Goal: Obtain resource: Obtain resource

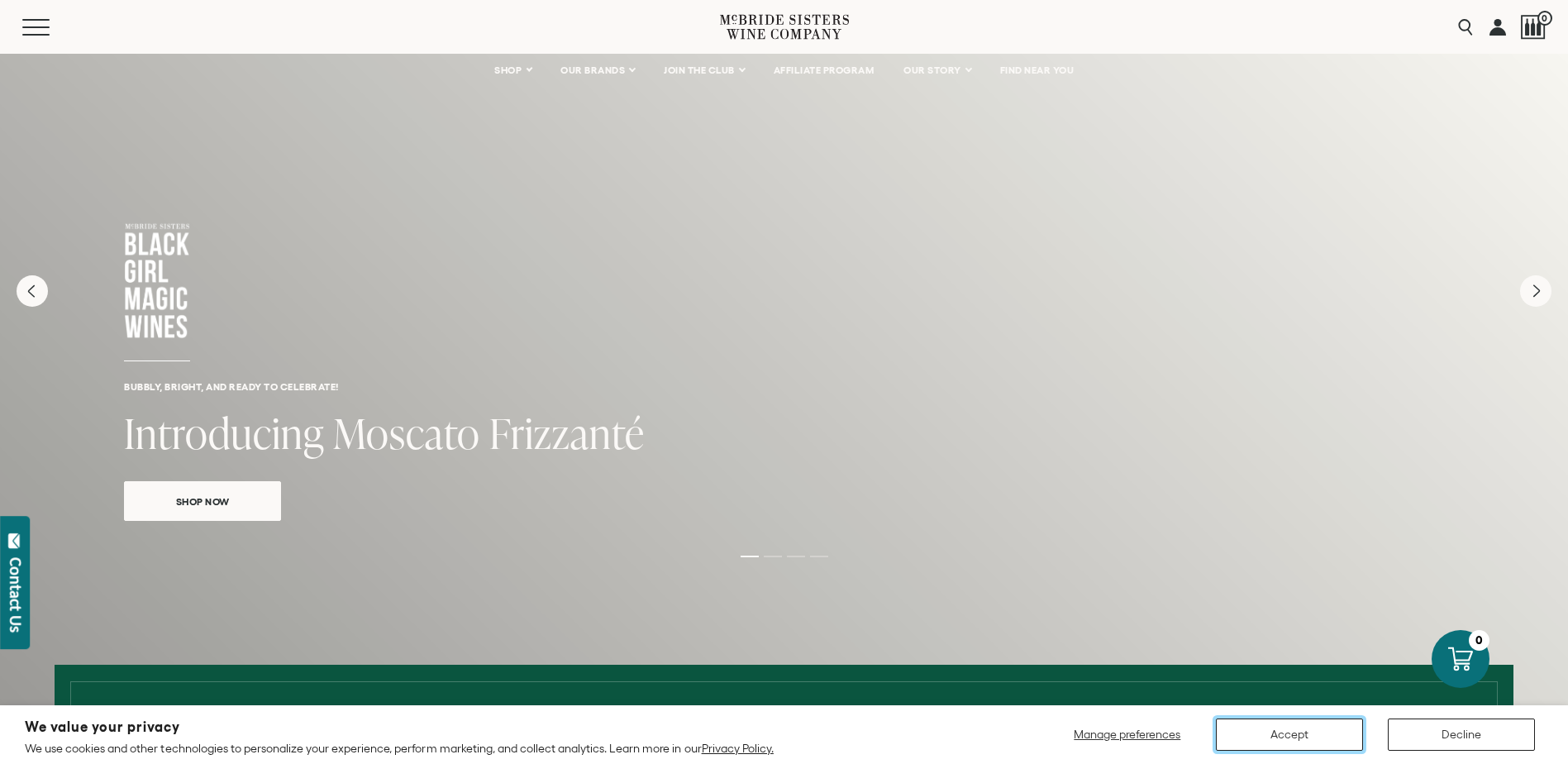
click at [1319, 739] on button "Accept" at bounding box center [1288, 734] width 147 height 32
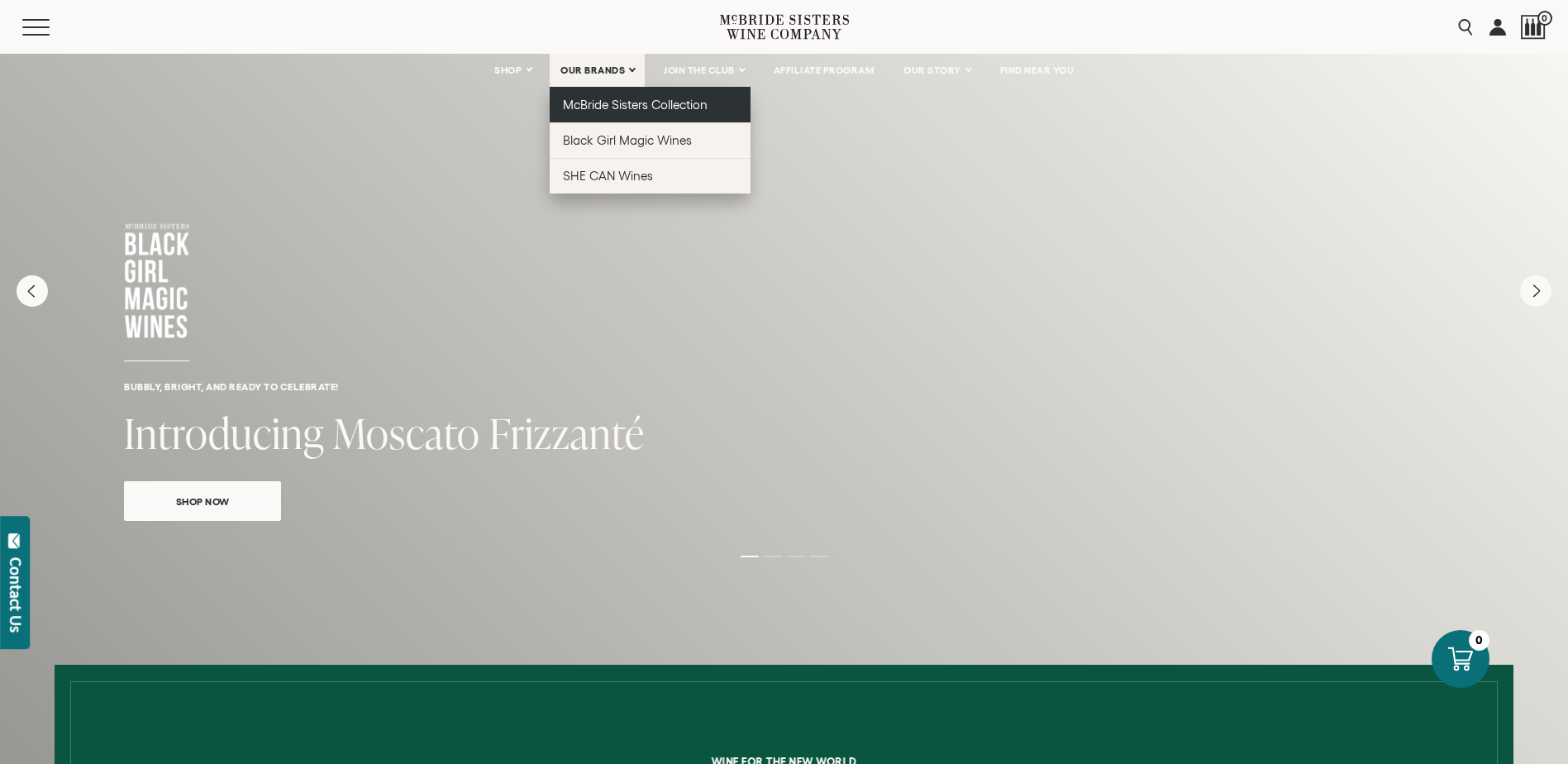
click at [620, 101] on span "McBride Sisters Collection" at bounding box center [635, 104] width 145 height 14
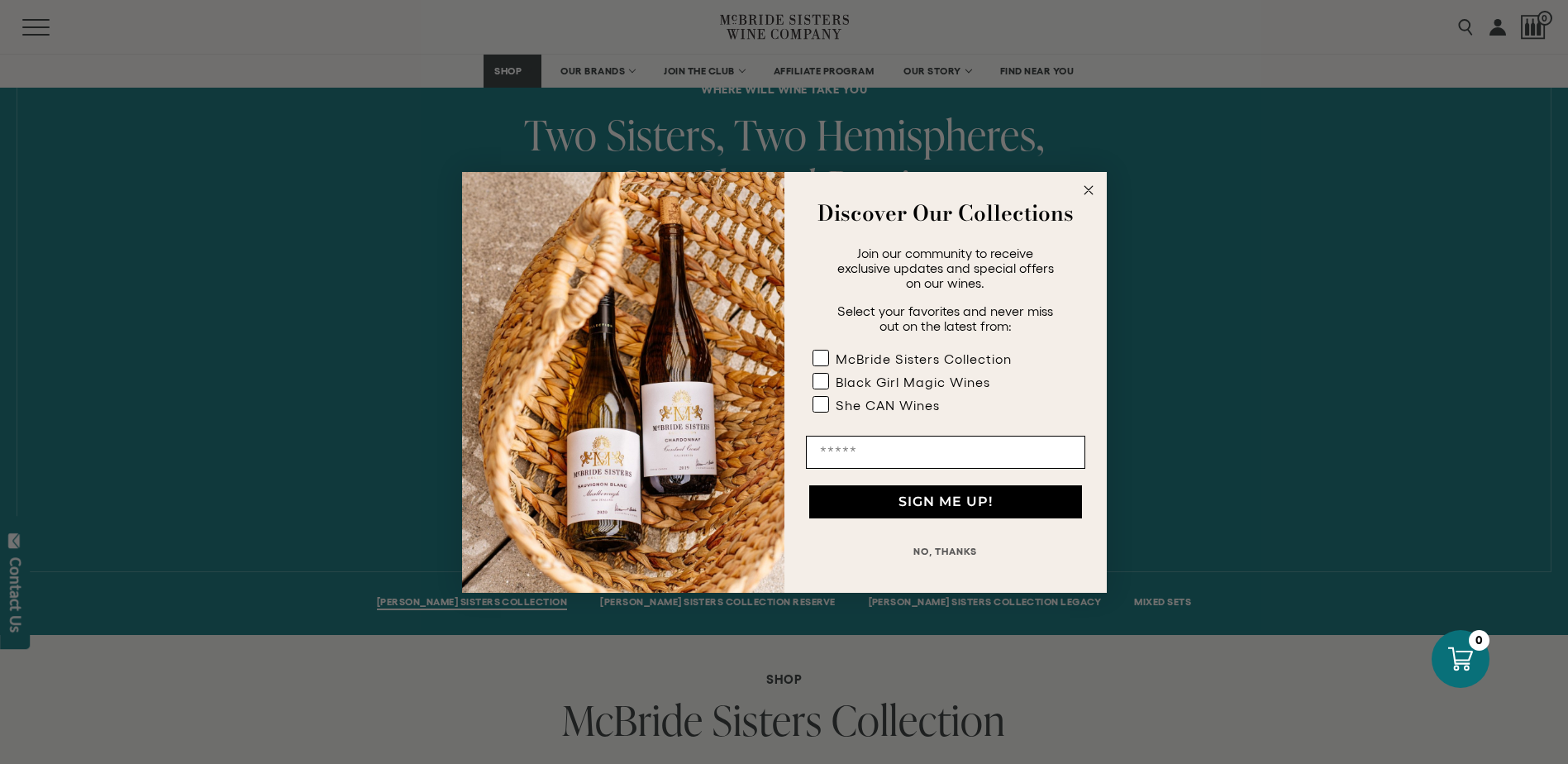
scroll to position [826, 0]
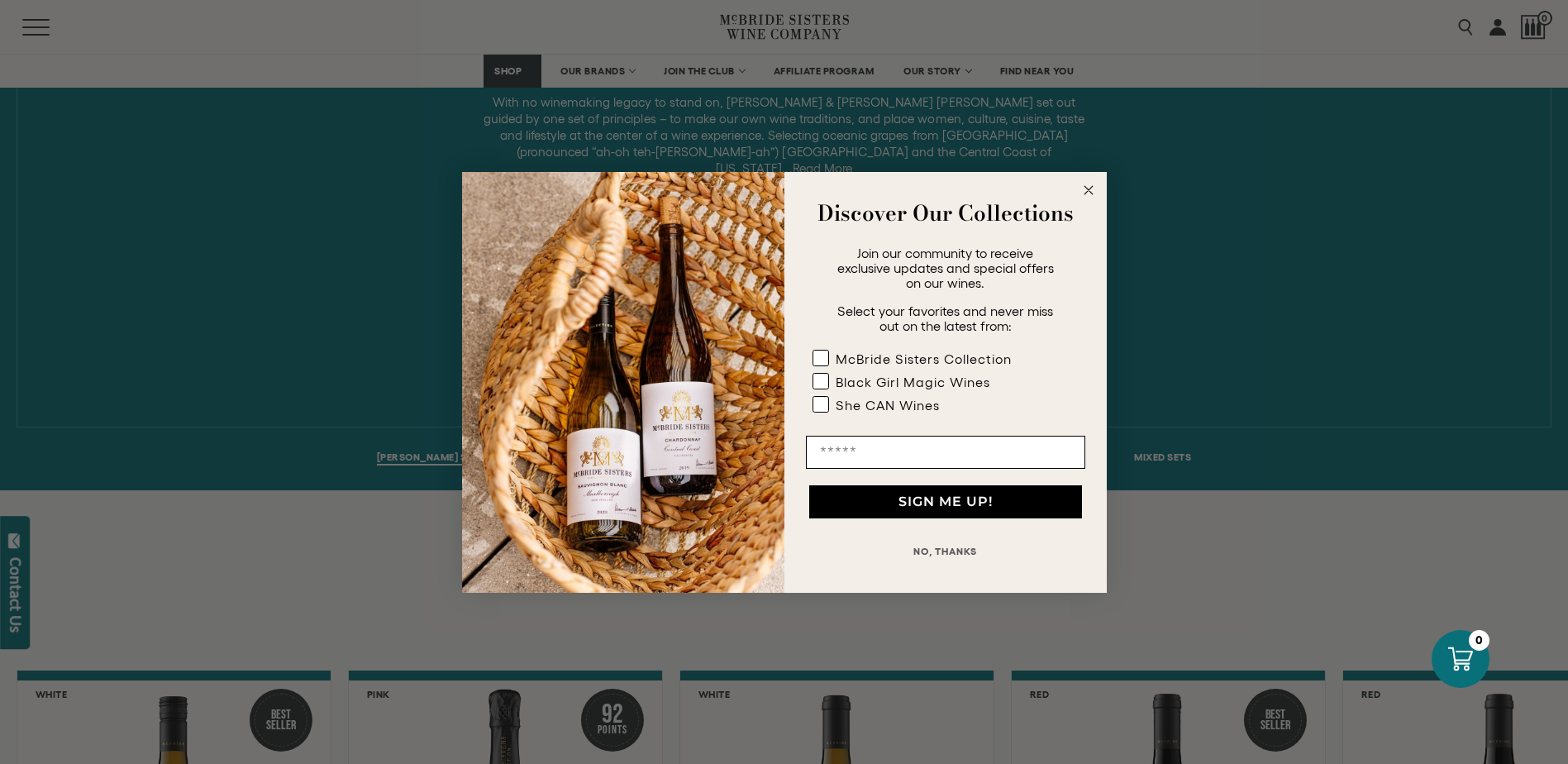
click at [1085, 190] on circle "Close dialog" at bounding box center [1087, 189] width 19 height 19
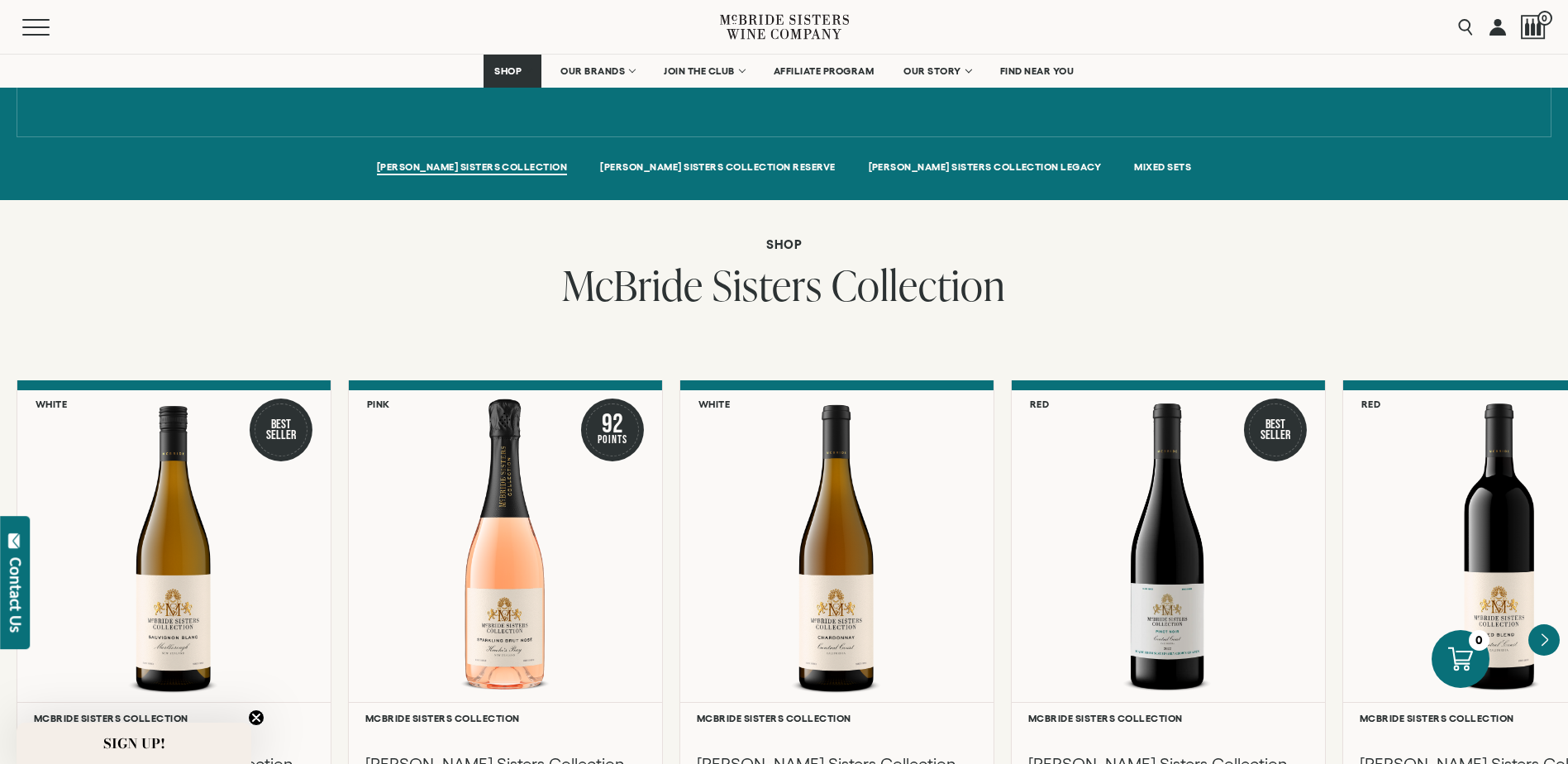
scroll to position [1322, 0]
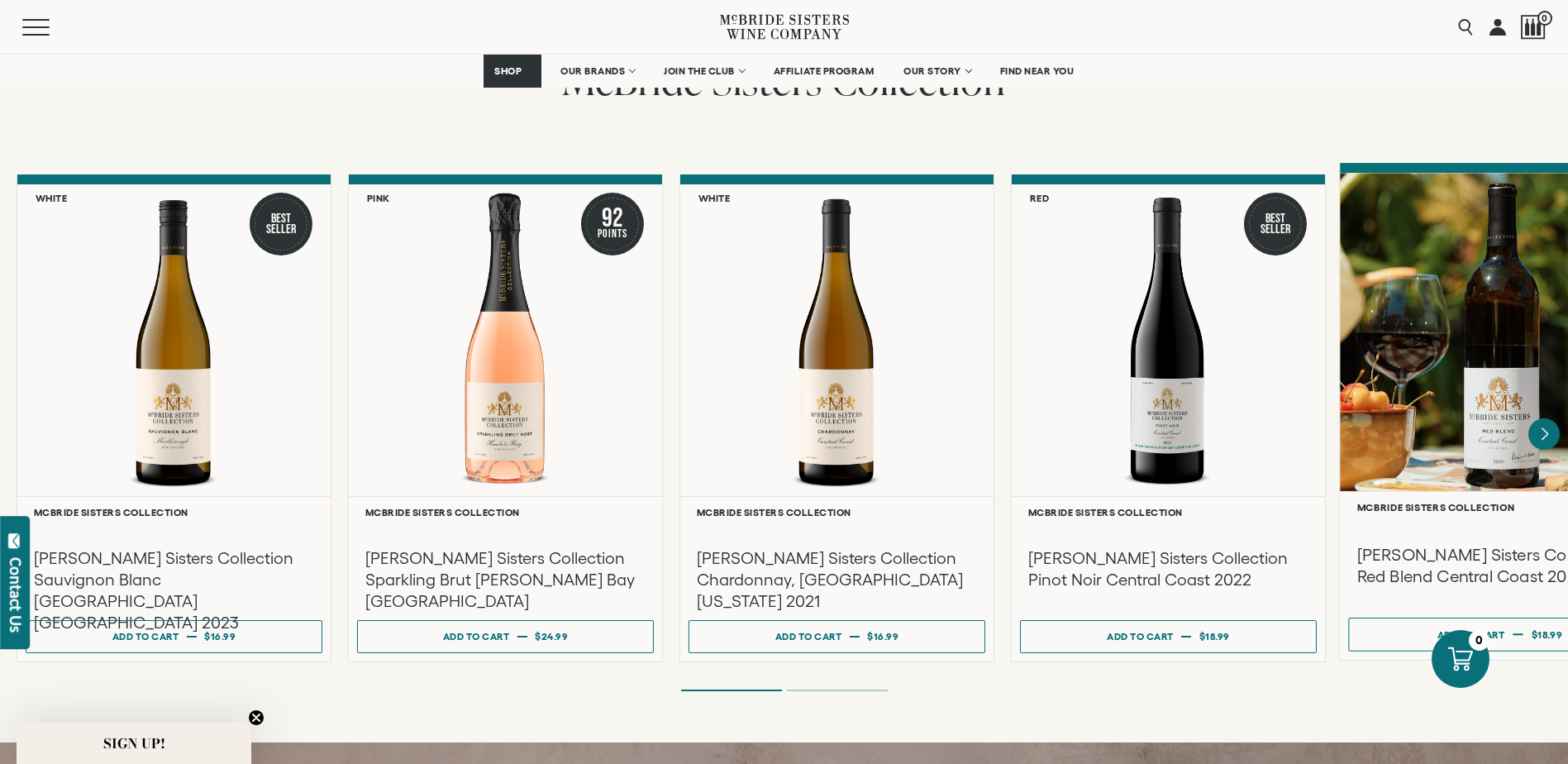
click at [1470, 443] on div at bounding box center [1499, 332] width 320 height 318
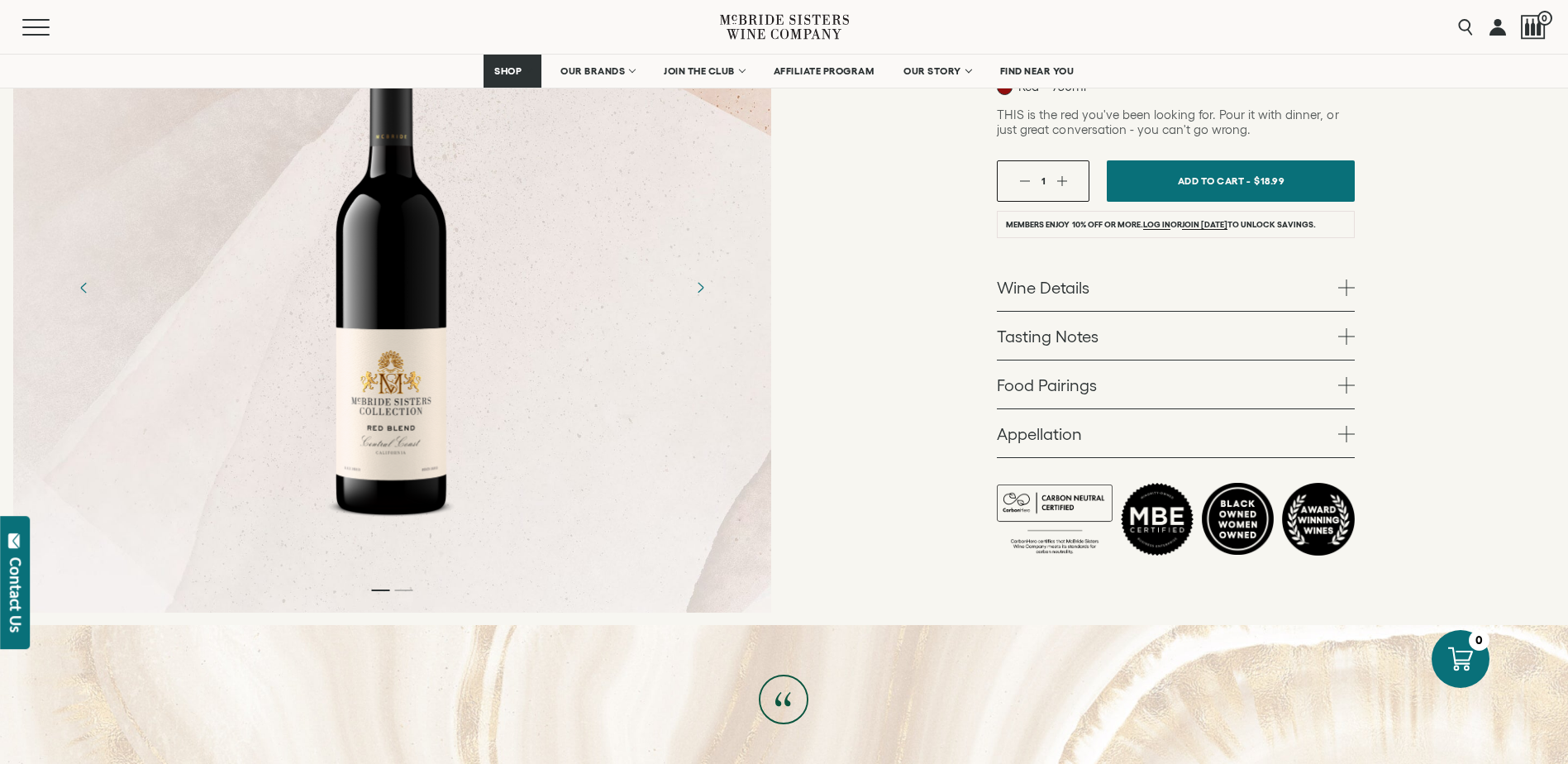
scroll to position [331, 0]
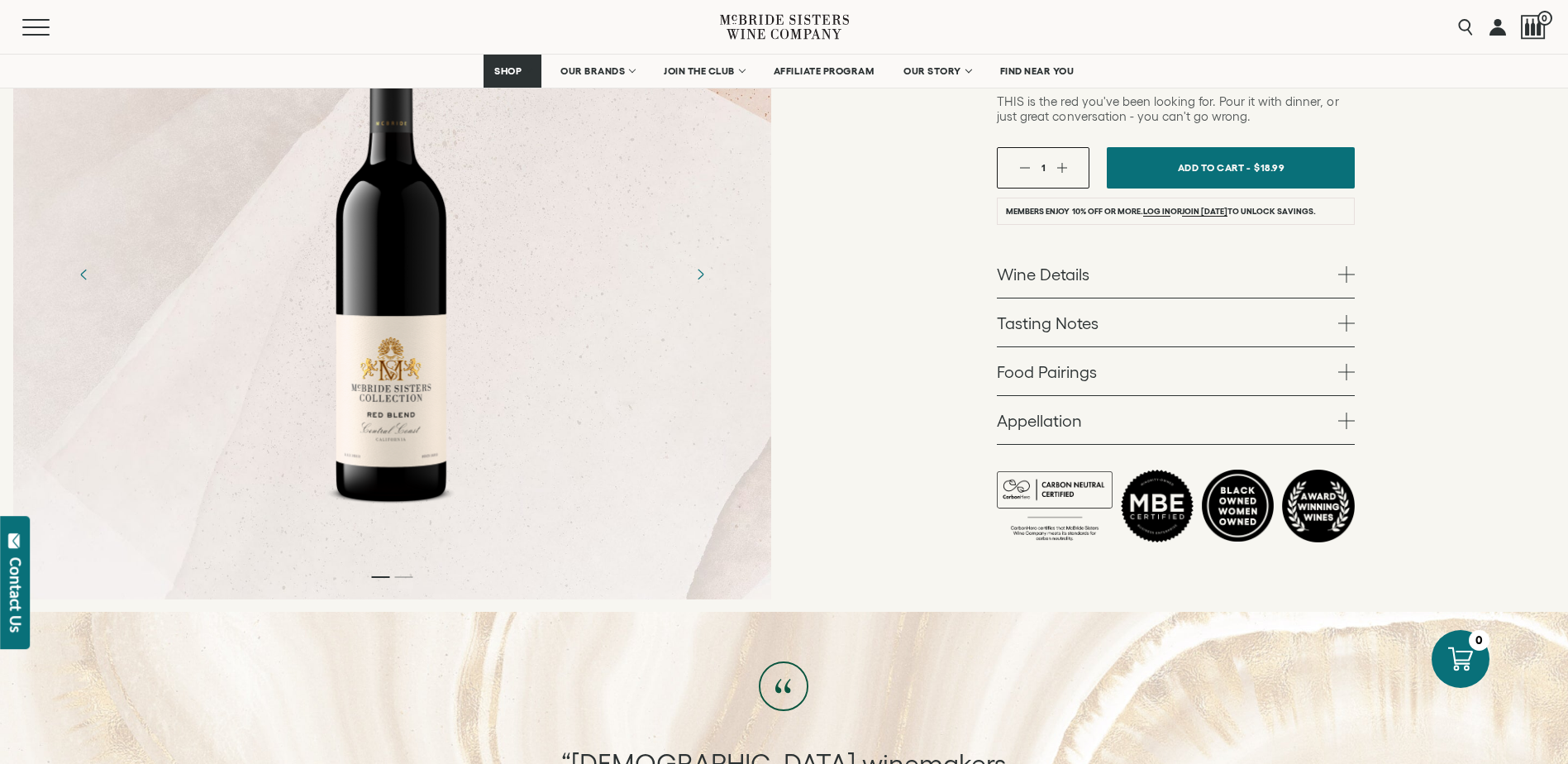
click at [1344, 273] on span at bounding box center [1346, 274] width 16 height 16
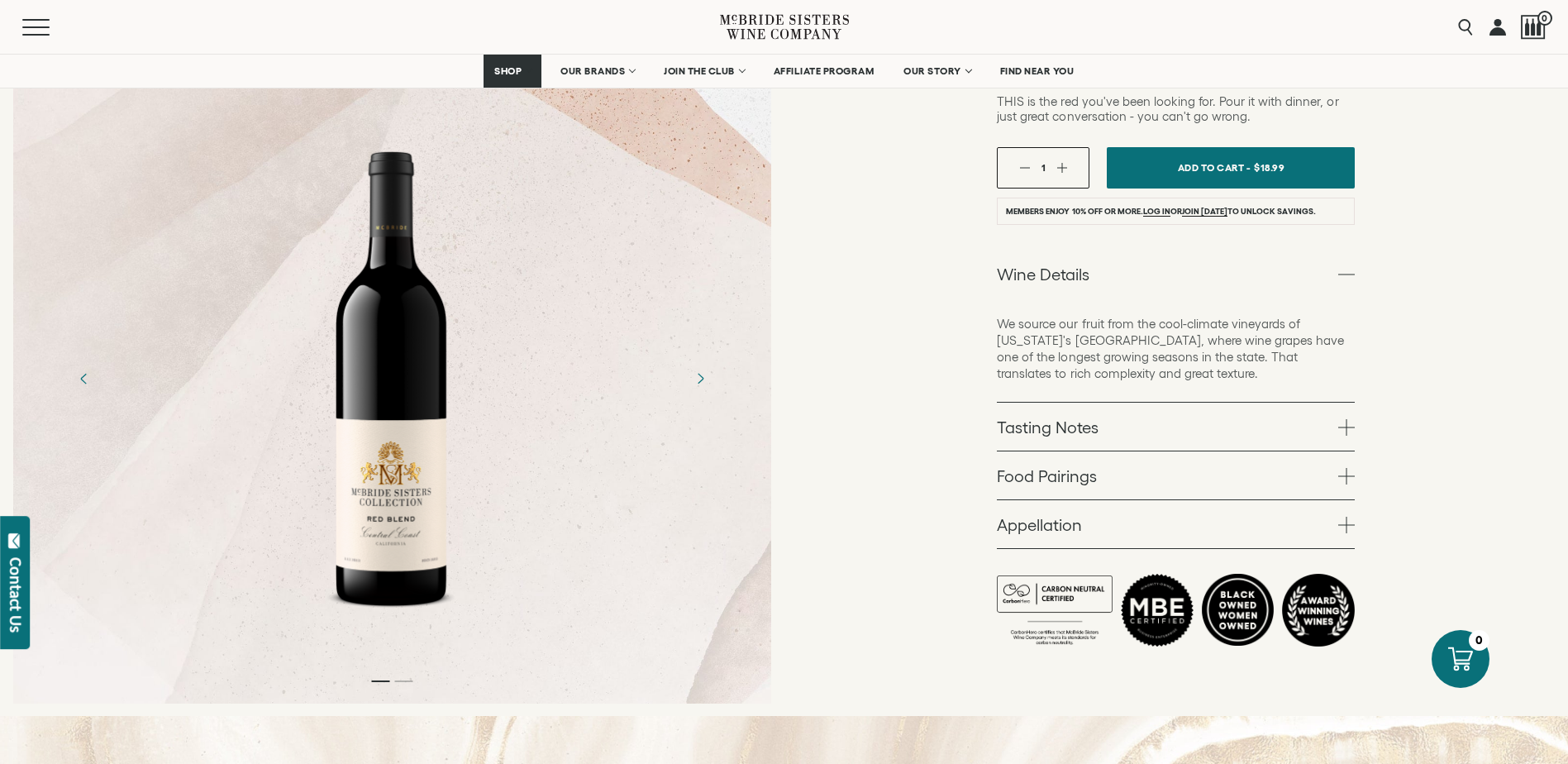
click at [1346, 426] on span at bounding box center [1346, 428] width 16 height 16
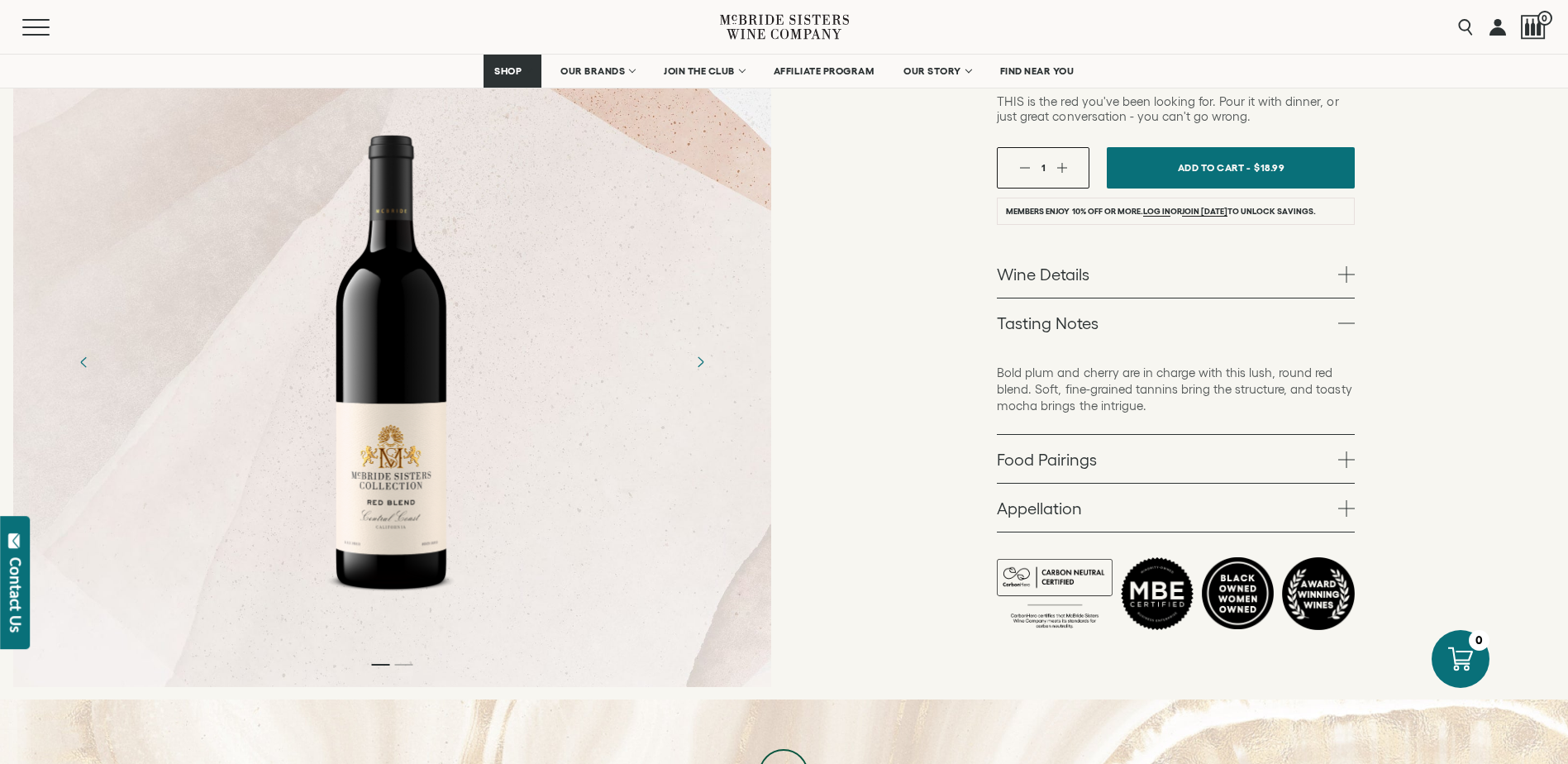
click at [1351, 457] on span at bounding box center [1346, 460] width 16 height 16
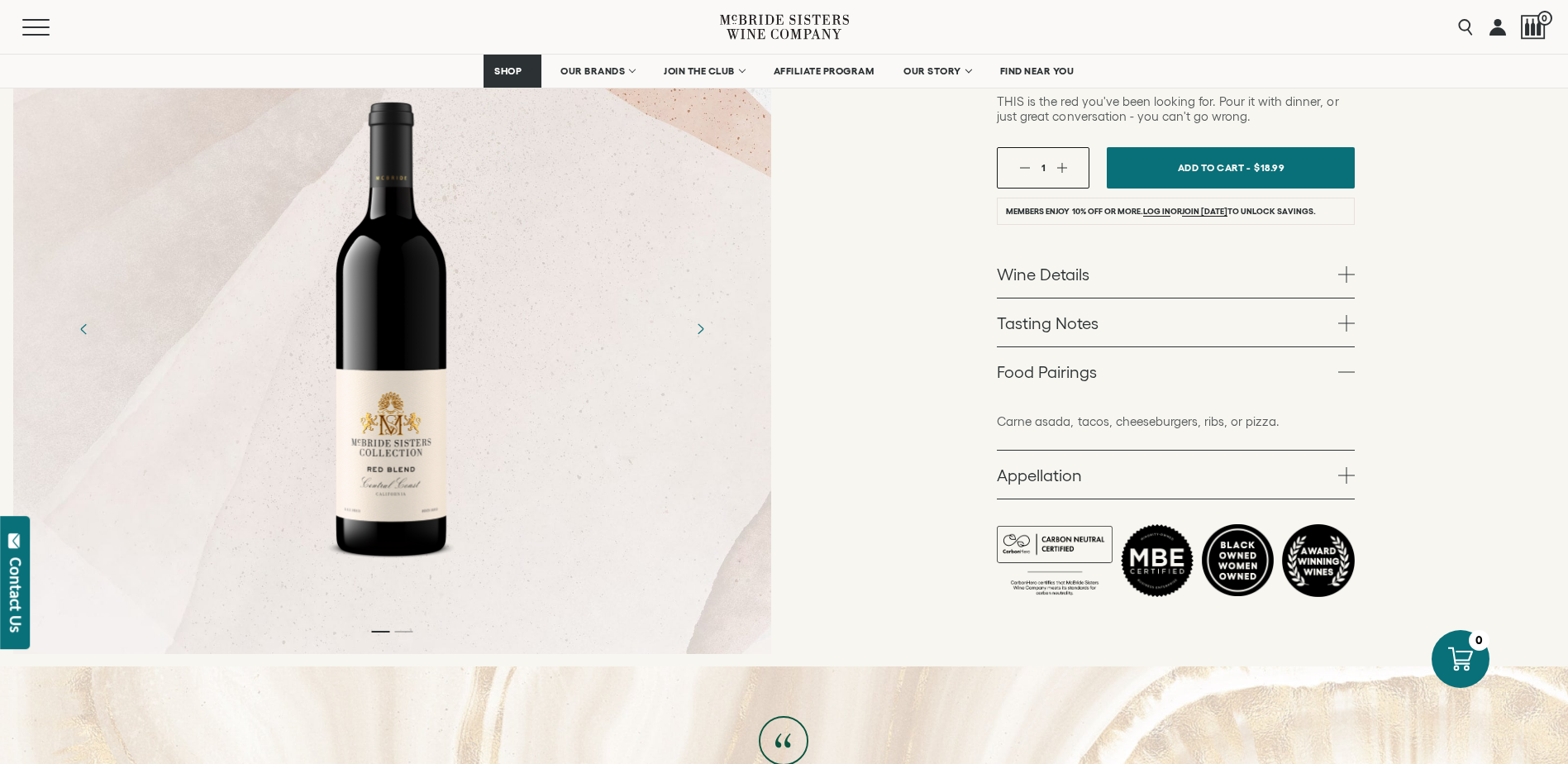
click at [1343, 480] on span at bounding box center [1346, 475] width 16 height 16
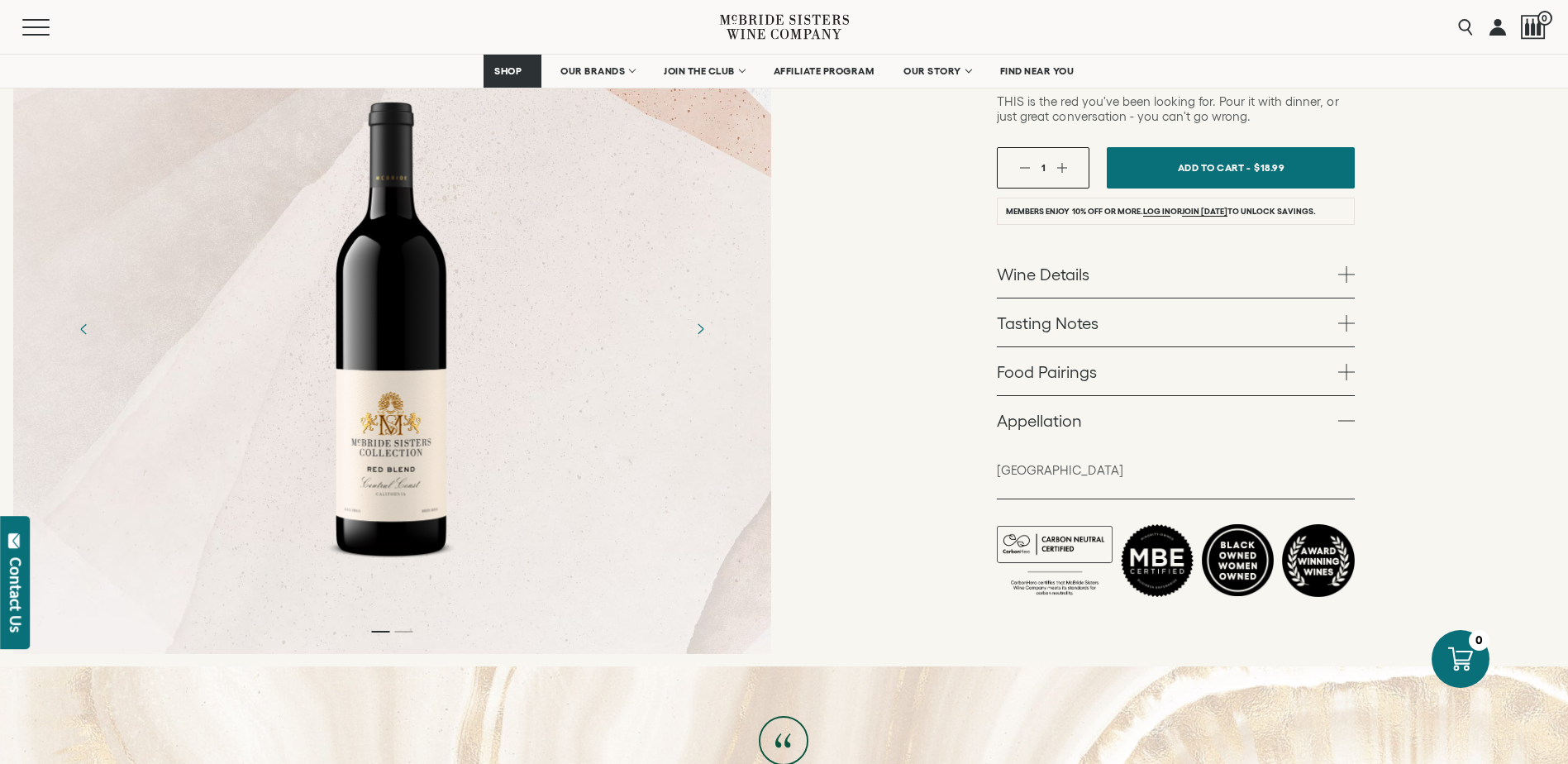
click at [1344, 272] on span at bounding box center [1346, 274] width 16 height 16
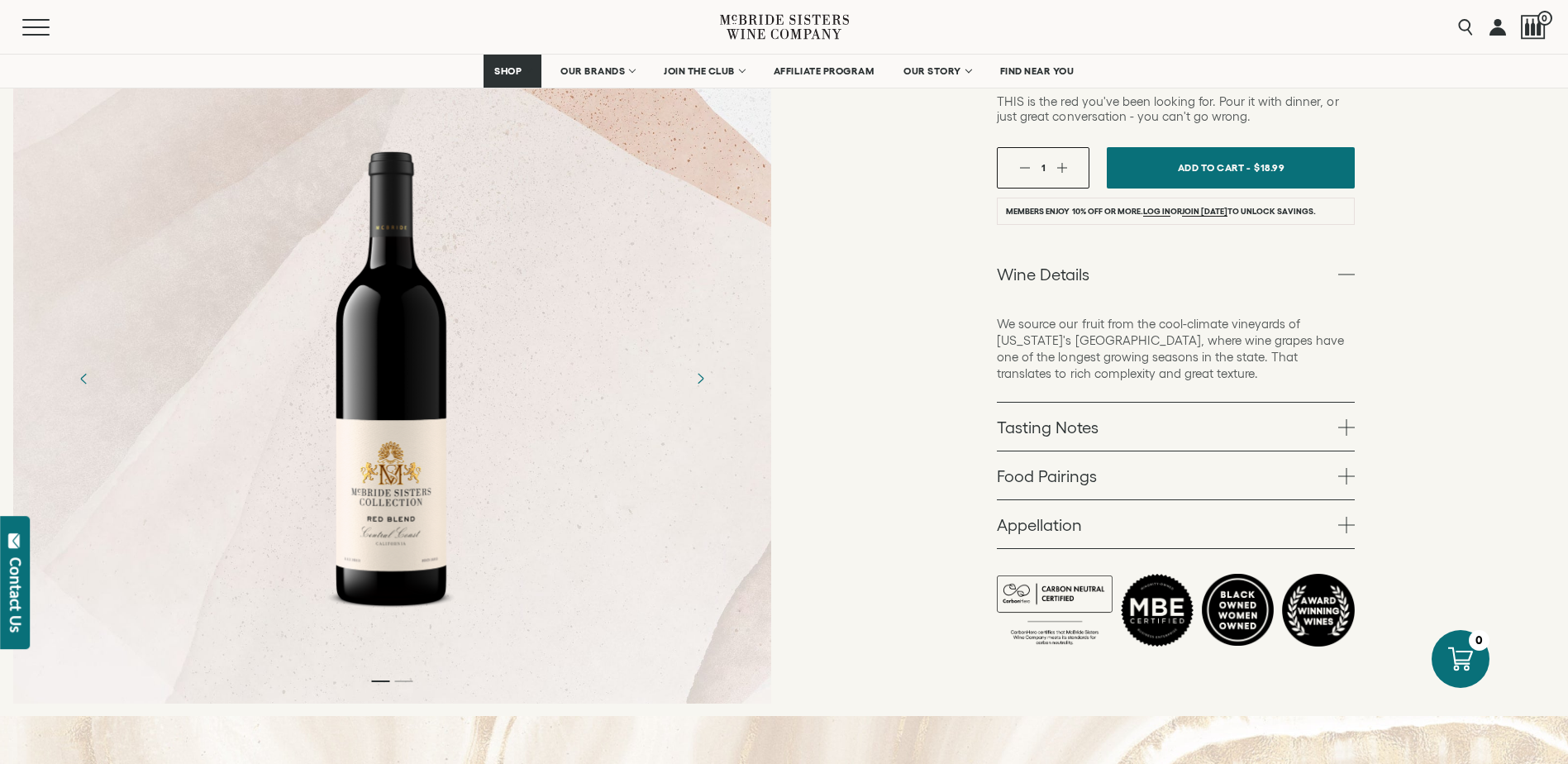
click at [1345, 432] on span at bounding box center [1346, 428] width 16 height 16
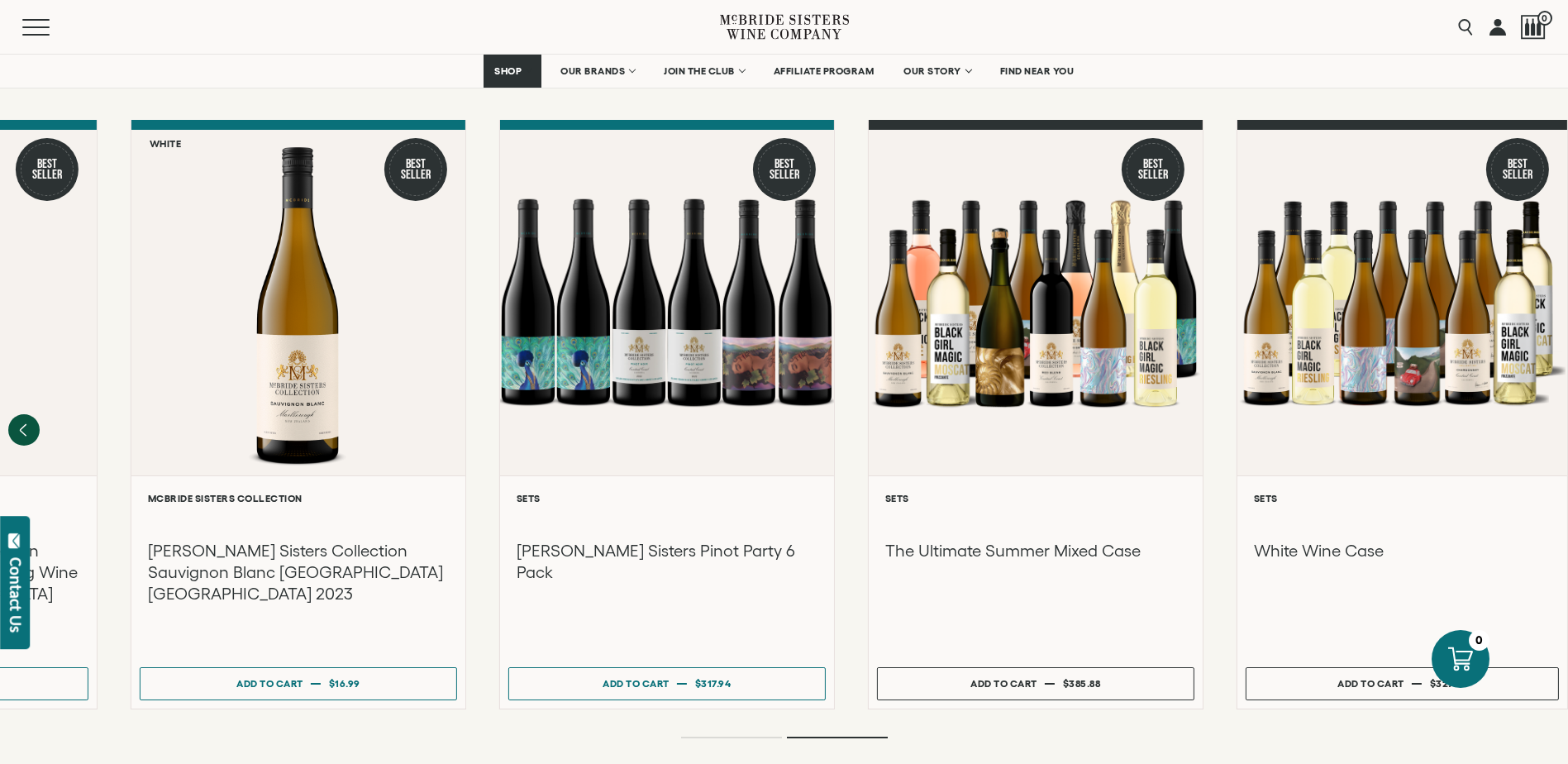
scroll to position [2232, 0]
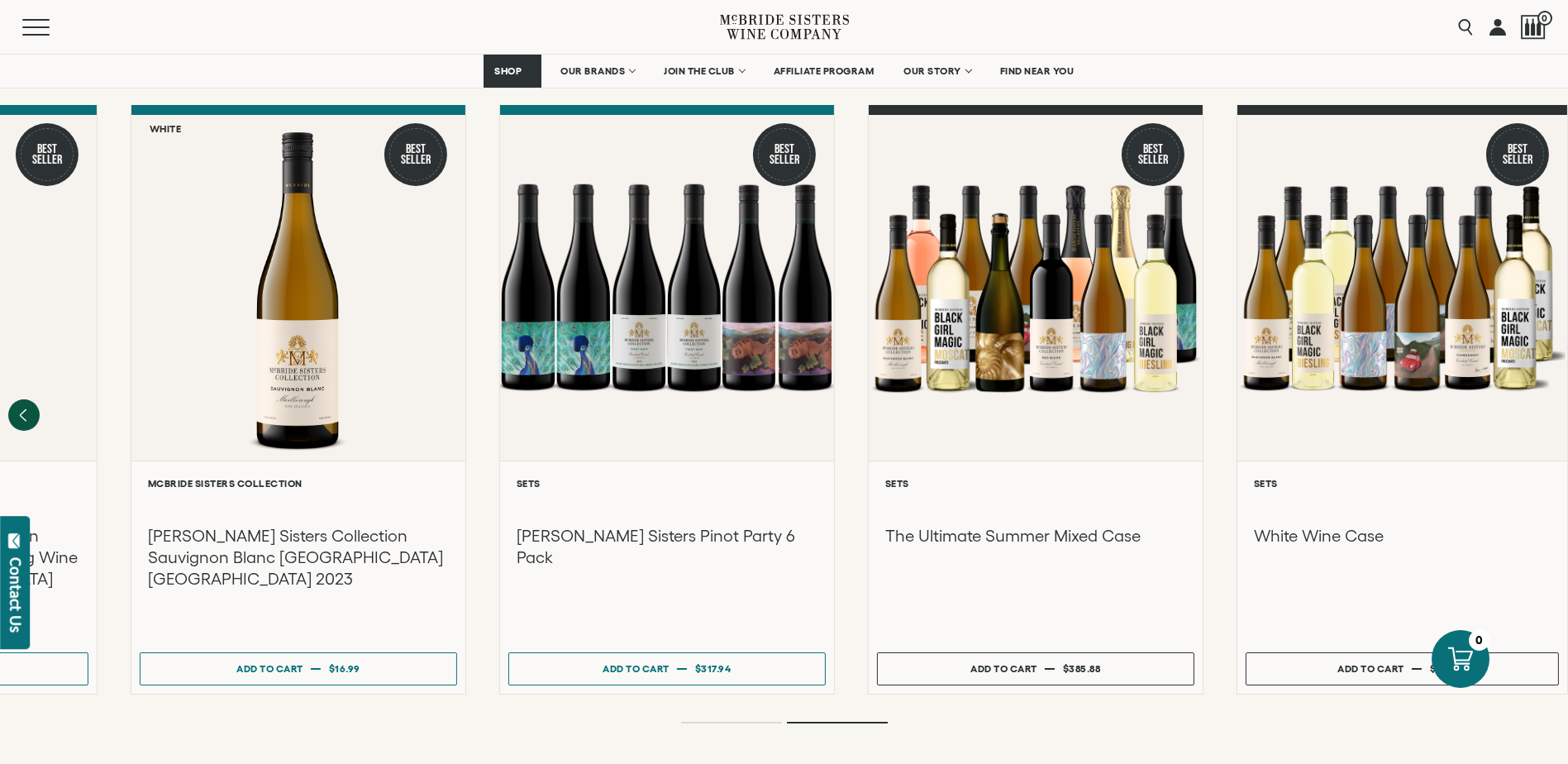
click at [441, 679] on div "Pink Best Seller" at bounding box center [784, 415] width 1568 height 621
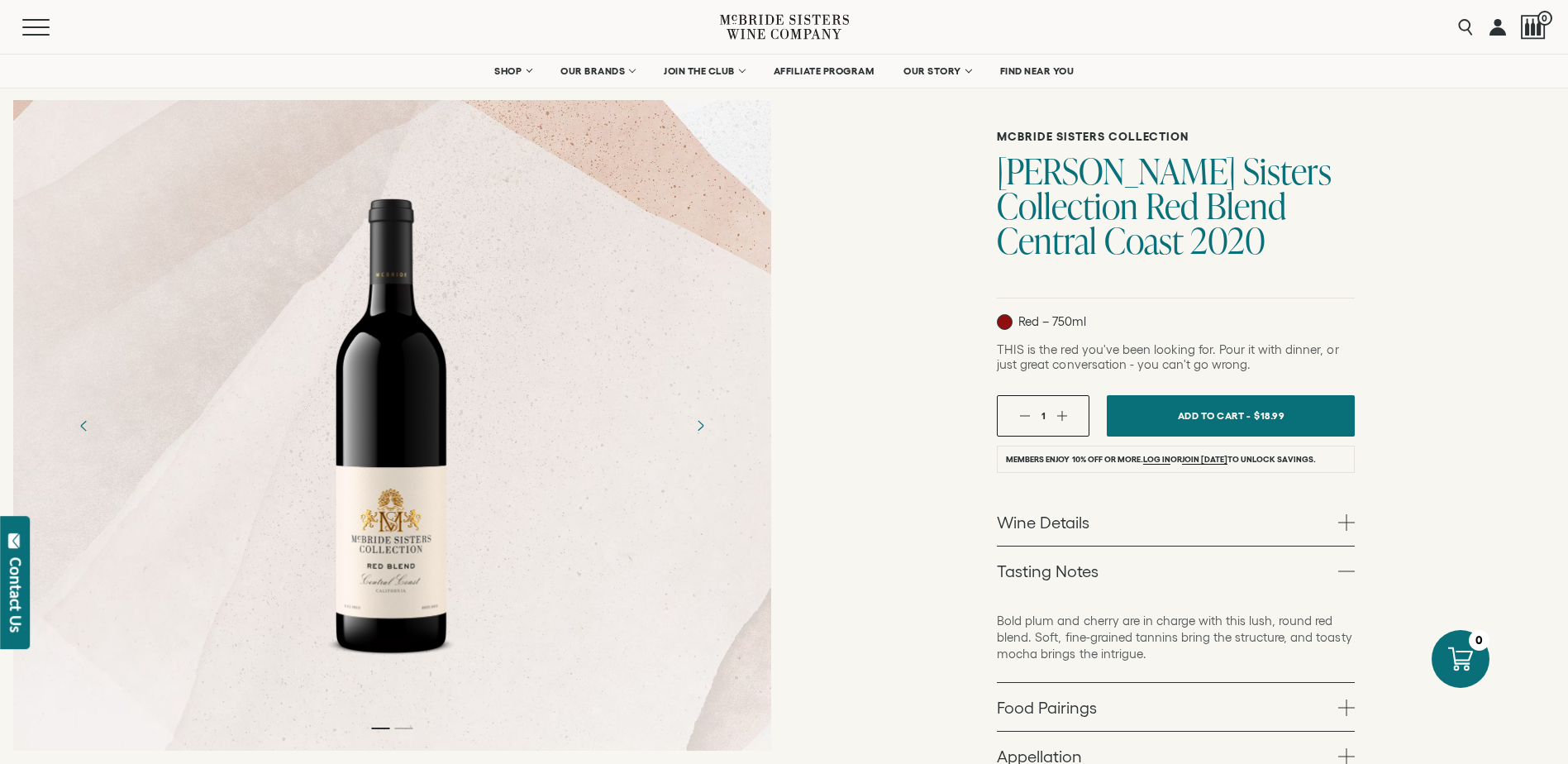
scroll to position [0, 0]
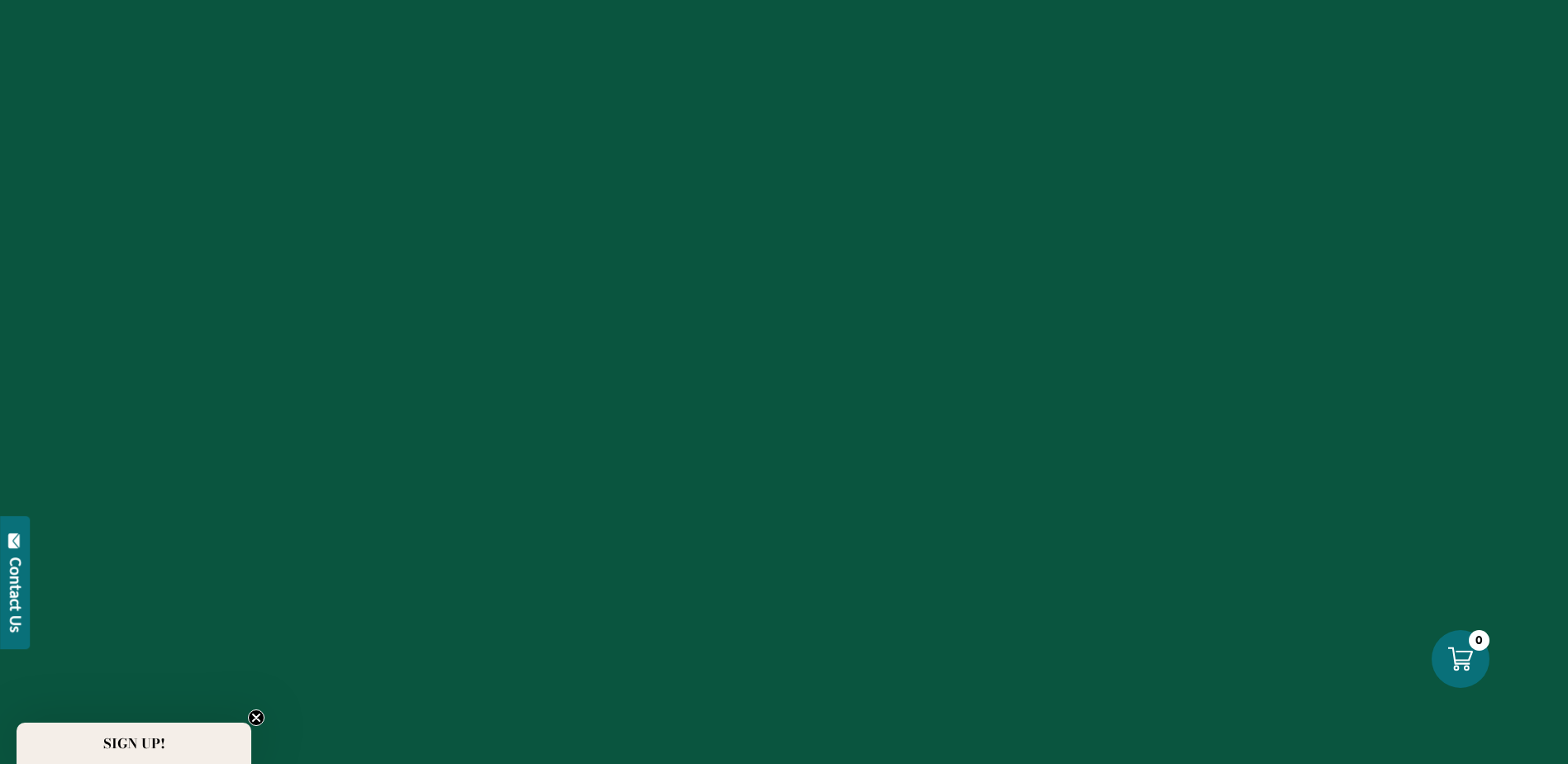
scroll to position [1322, 0]
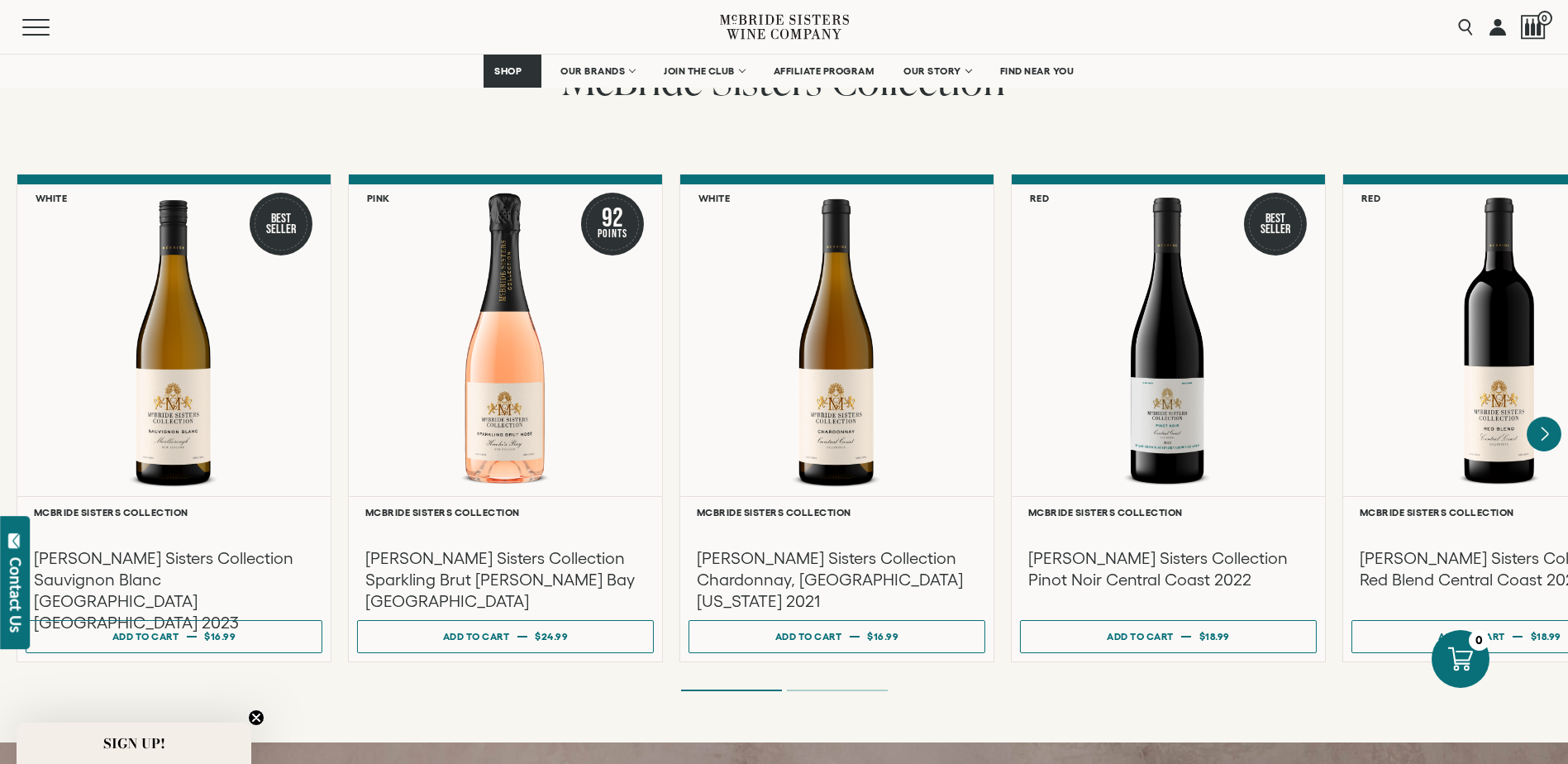
click at [1544, 428] on icon "Next" at bounding box center [1544, 434] width 6 height 13
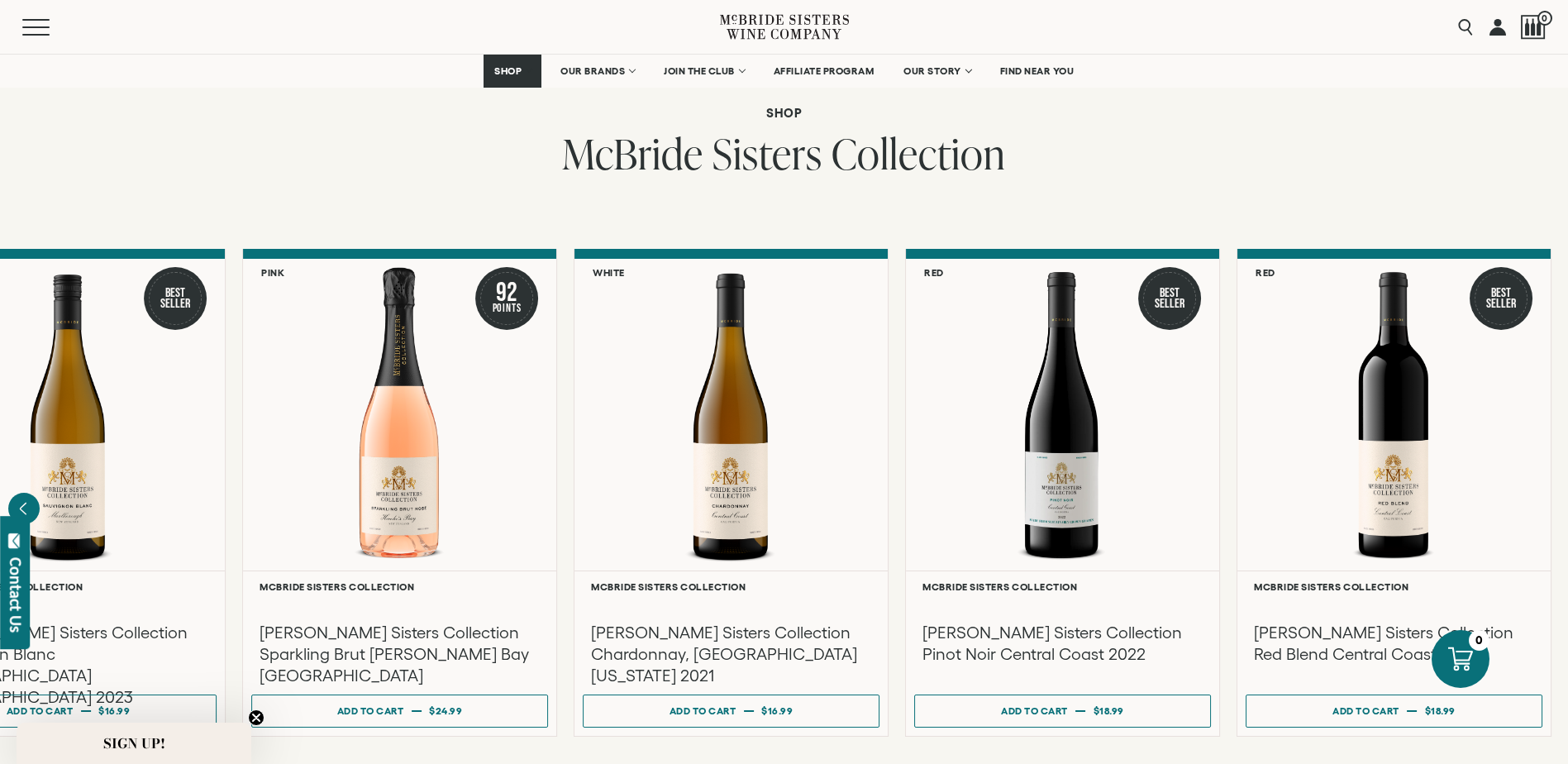
scroll to position [1240, 0]
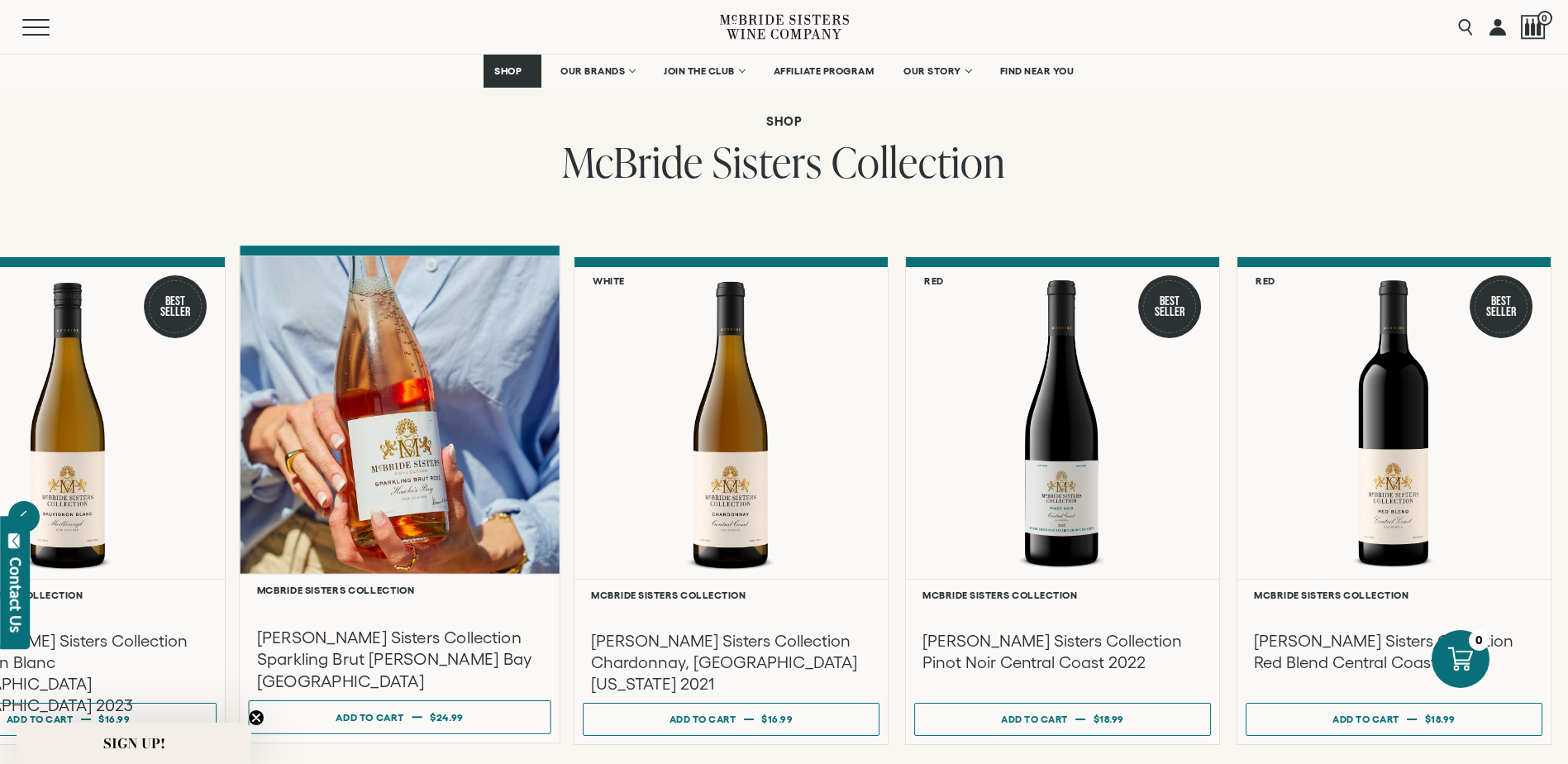
click at [380, 440] on div at bounding box center [399, 414] width 320 height 318
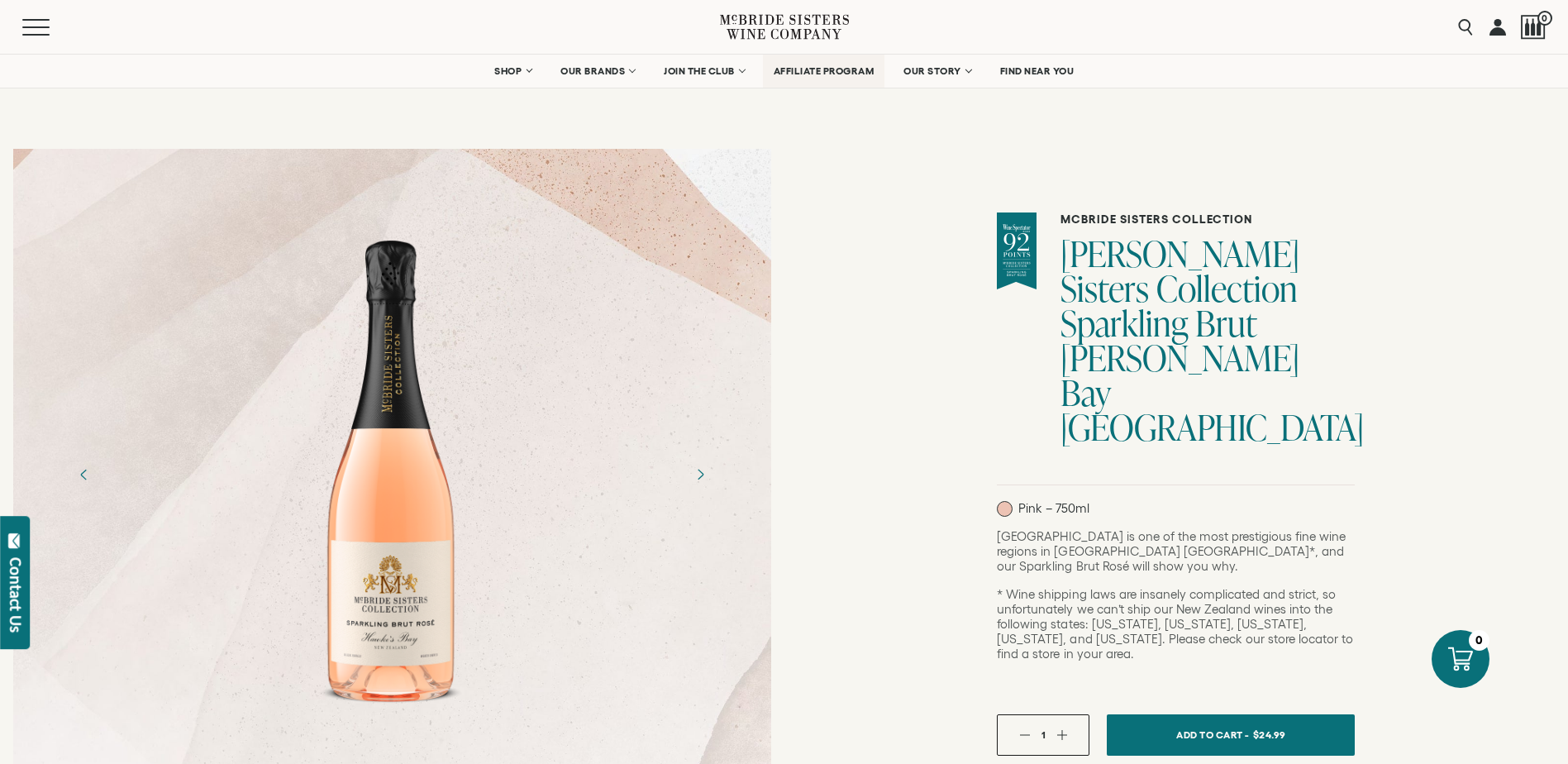
click at [862, 67] on span "AFFILIATE PROGRAM" at bounding box center [824, 70] width 101 height 12
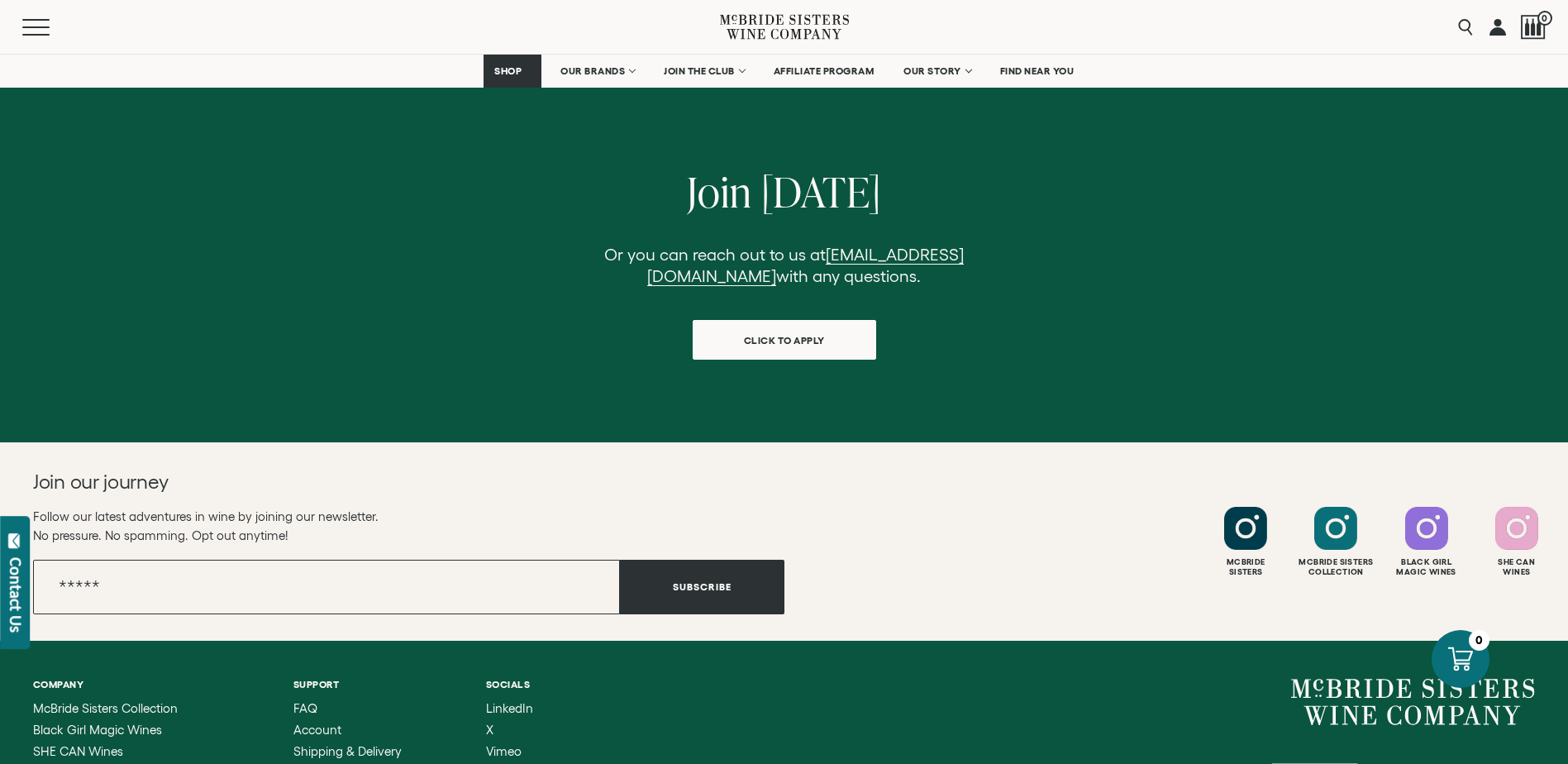
scroll to position [1839, 0]
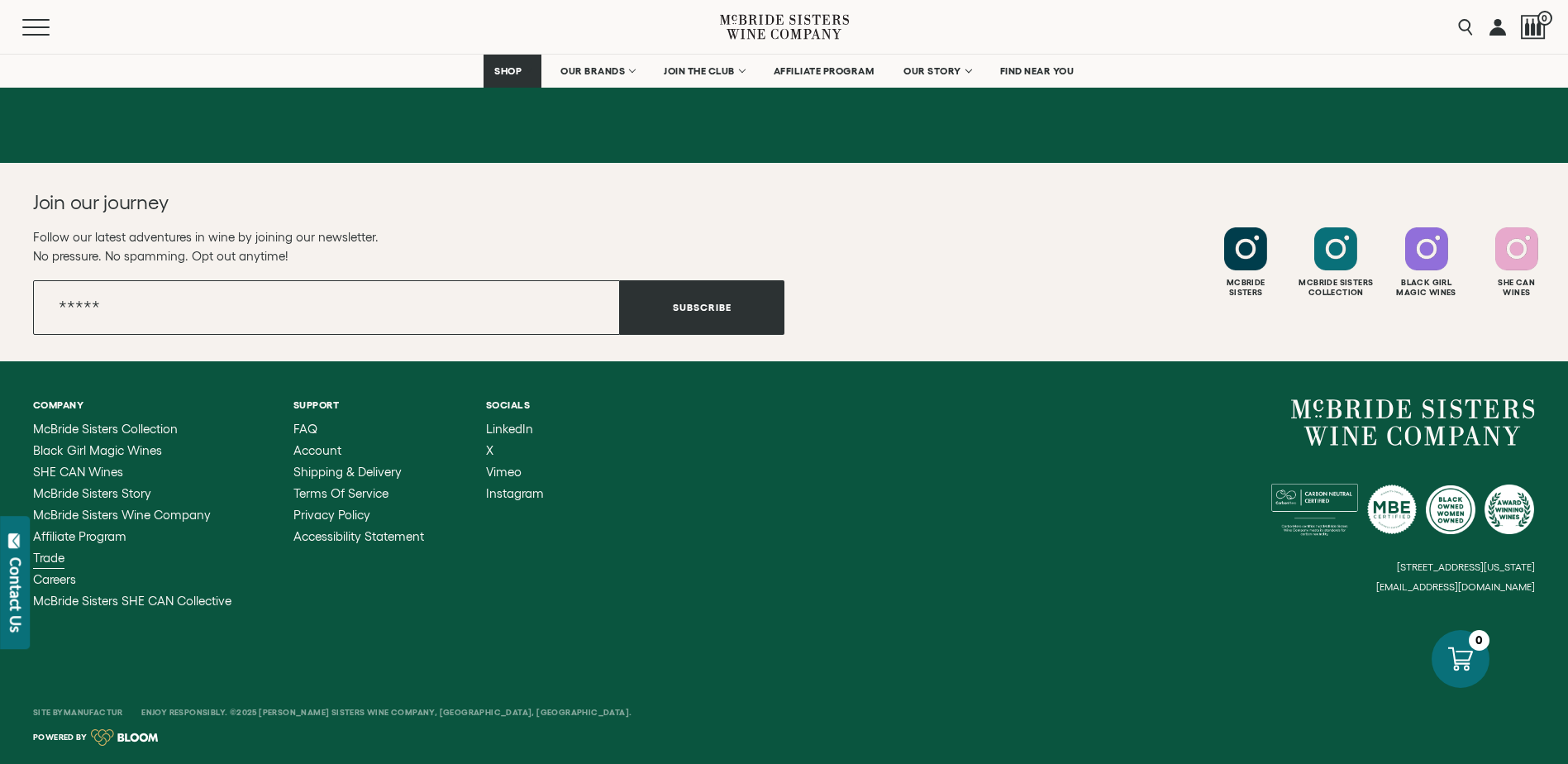
click at [48, 558] on span "Trade" at bounding box center [48, 557] width 31 height 14
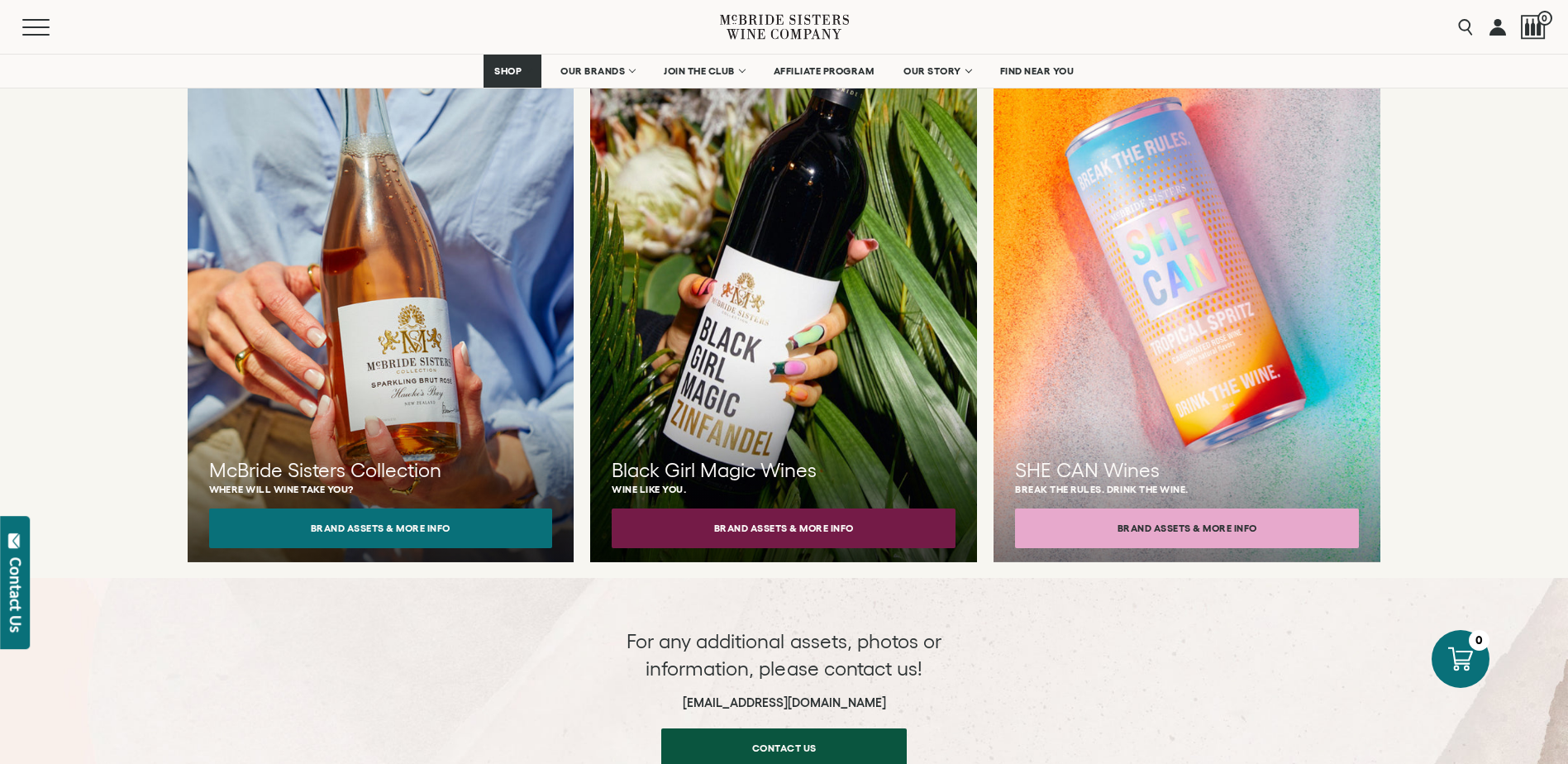
scroll to position [1488, 0]
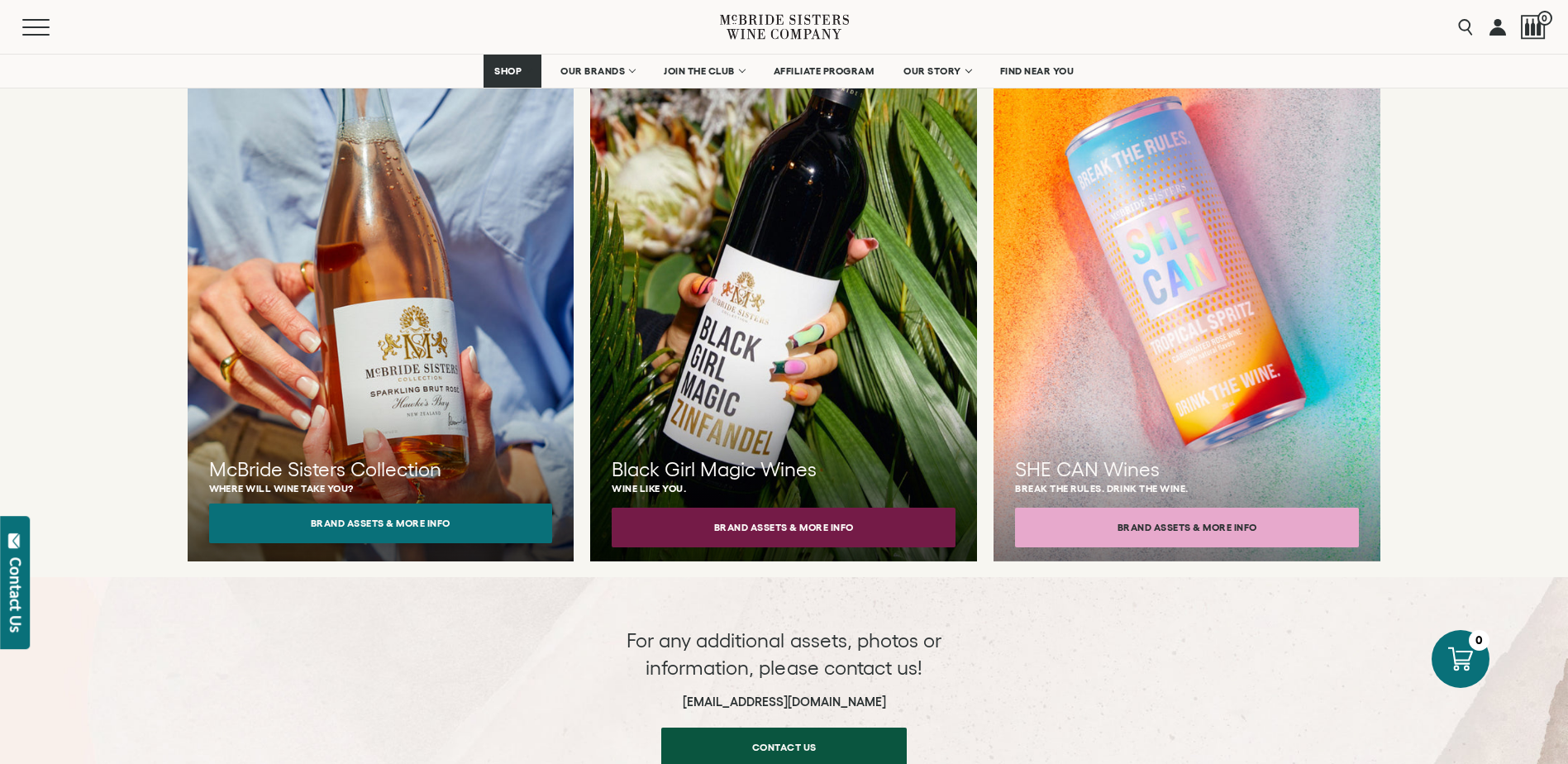
click at [378, 517] on button "Brand Assets & More Info" at bounding box center [381, 523] width 344 height 39
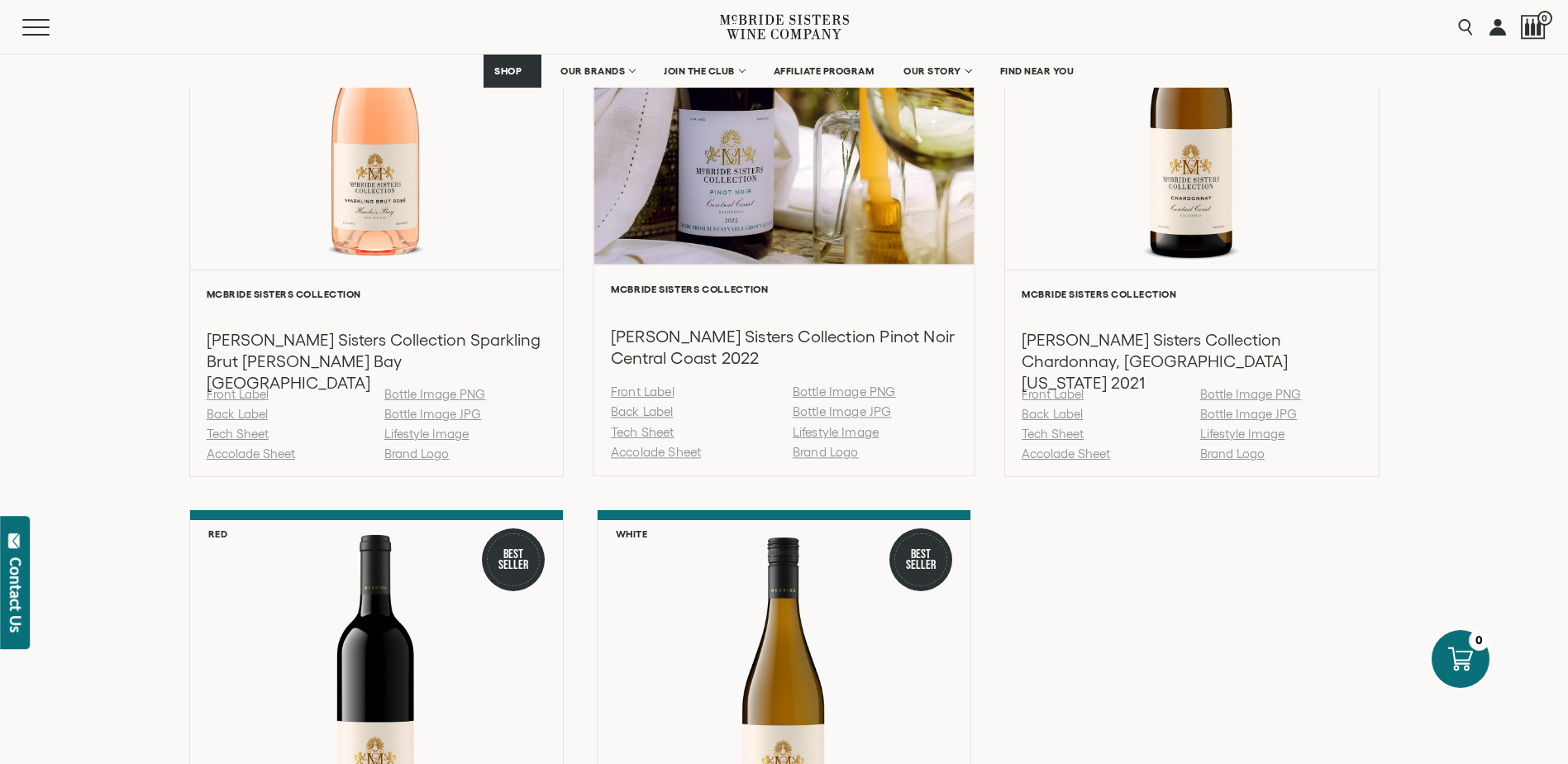
scroll to position [1901, 0]
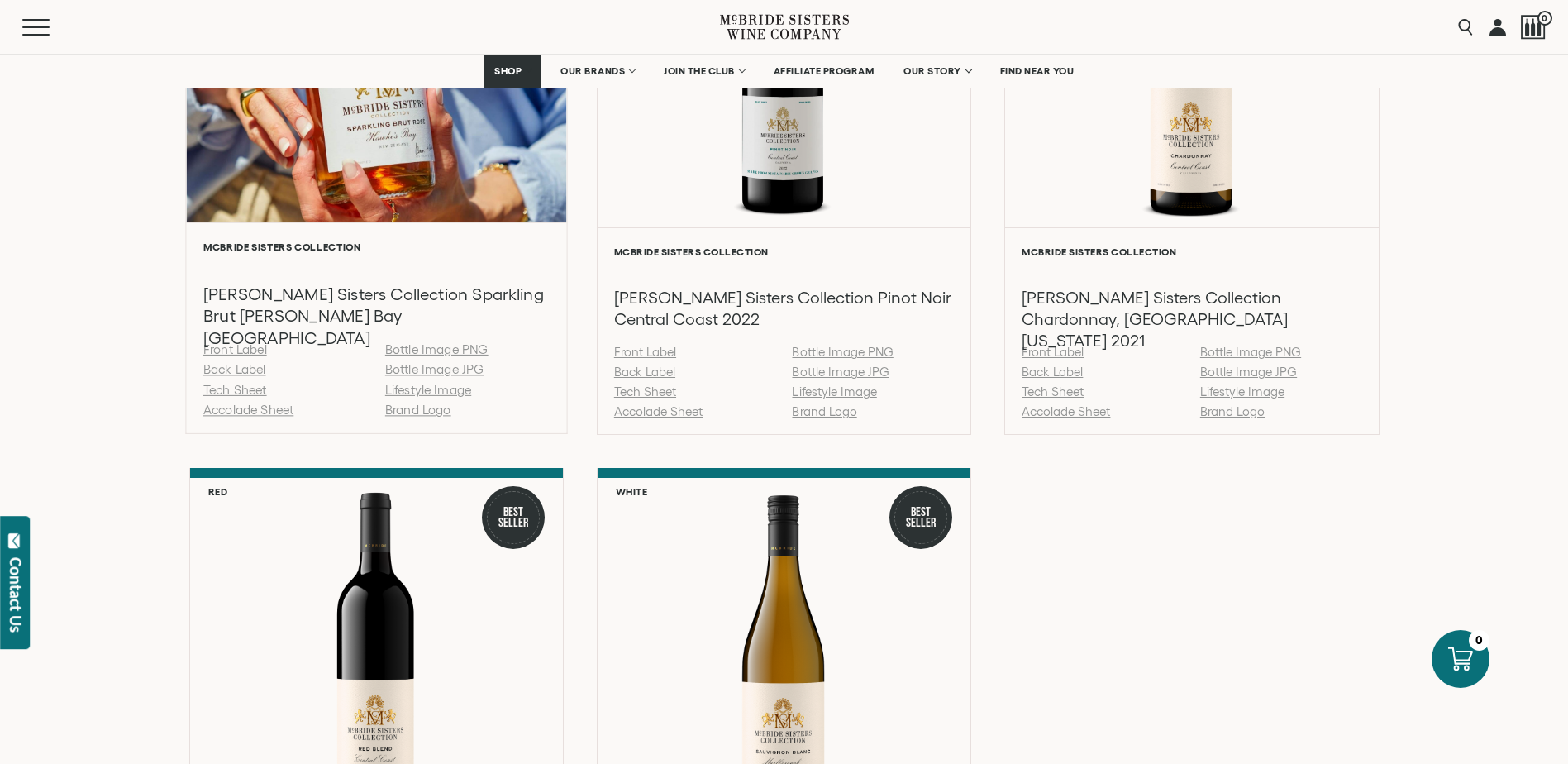
click at [238, 392] on link "Tech Sheet" at bounding box center [235, 389] width 64 height 14
click at [243, 367] on link "Back Label" at bounding box center [234, 368] width 63 height 14
click at [238, 390] on link "Tech Sheet" at bounding box center [235, 389] width 64 height 14
